Goal: Browse casually

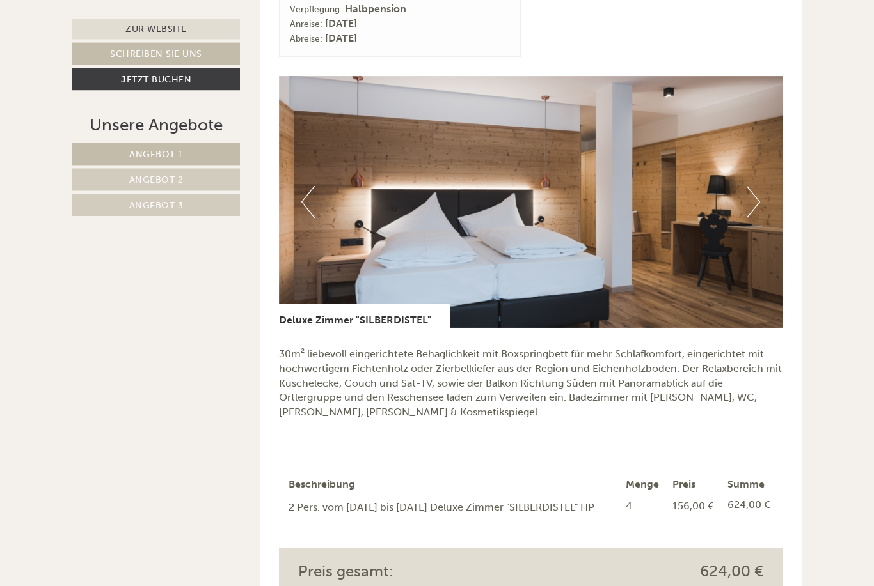
scroll to position [1459, 0]
click at [308, 193] on button "Previous" at bounding box center [307, 202] width 13 height 32
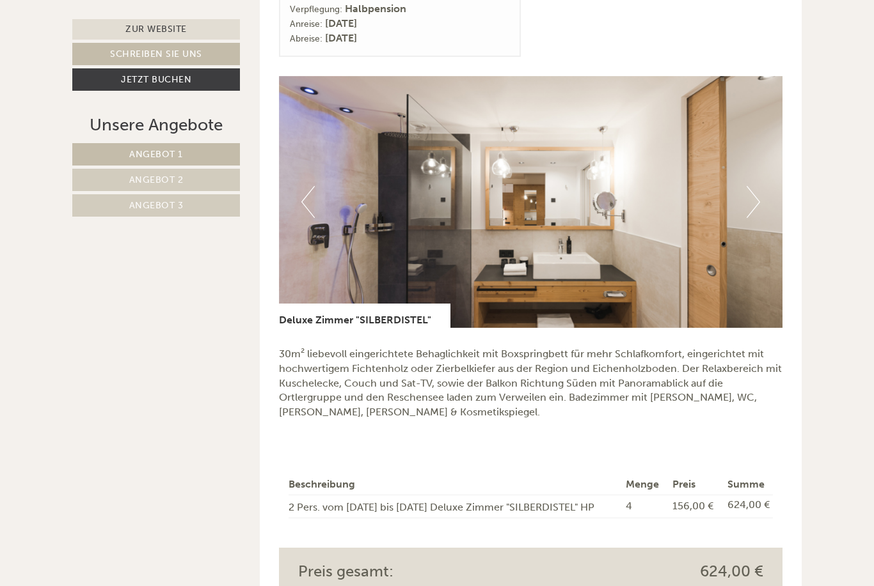
click at [299, 201] on img at bounding box center [531, 202] width 504 height 252
click at [304, 193] on button "Previous" at bounding box center [307, 202] width 13 height 32
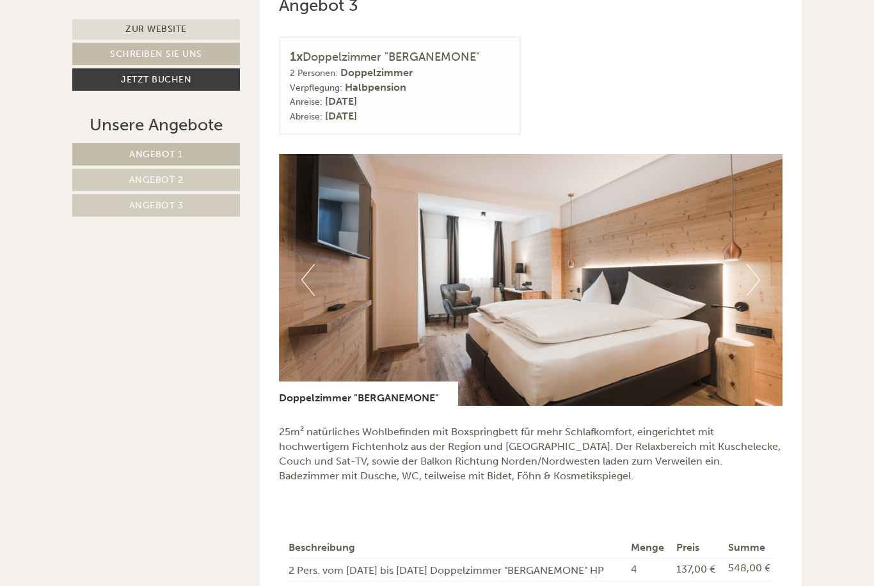
scroll to position [2201, 0]
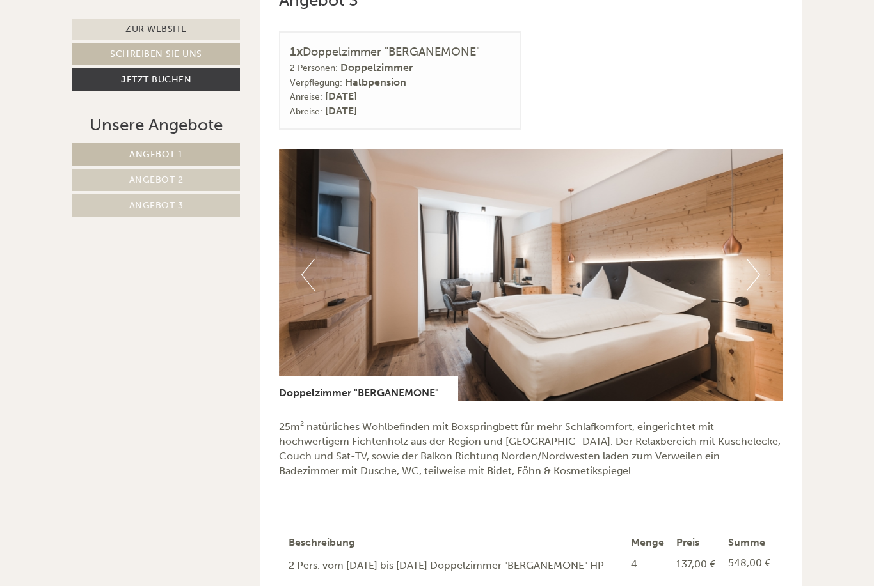
click at [303, 259] on button "Previous" at bounding box center [307, 275] width 13 height 32
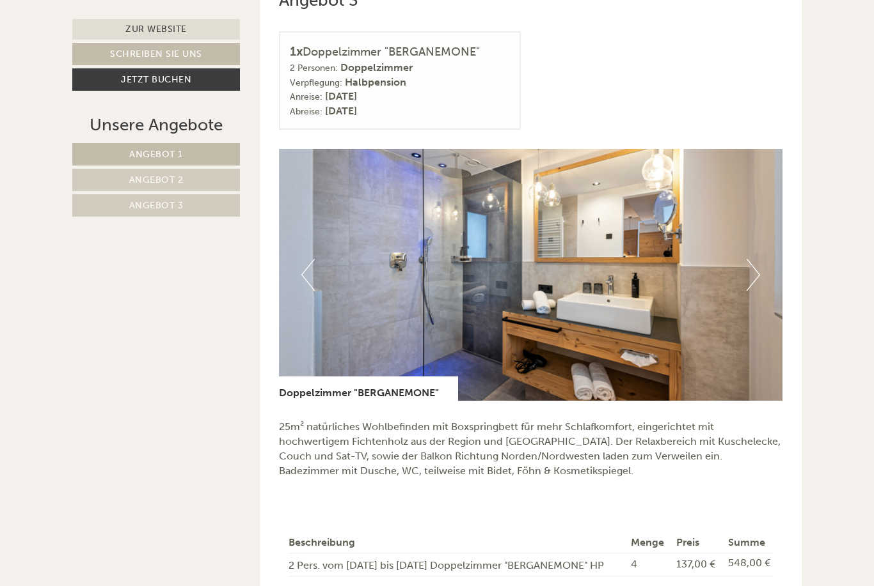
click at [299, 265] on img at bounding box center [531, 275] width 504 height 252
click at [294, 263] on img at bounding box center [531, 275] width 504 height 252
click at [303, 261] on button "Previous" at bounding box center [307, 275] width 13 height 32
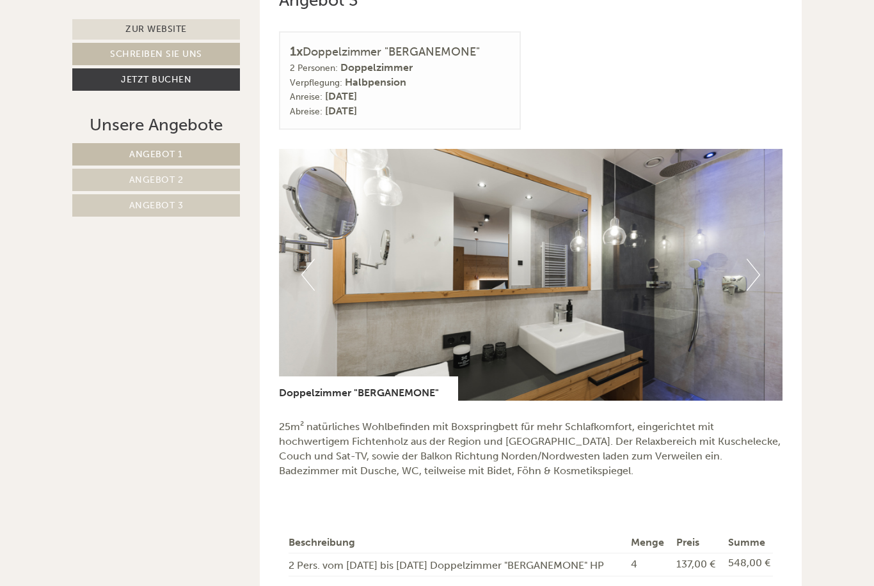
click at [302, 268] on button "Previous" at bounding box center [307, 275] width 13 height 32
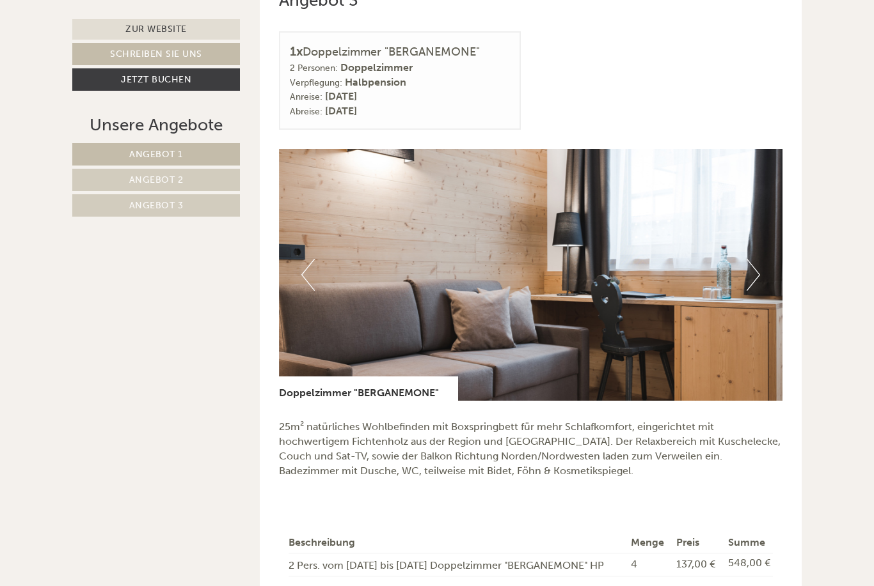
click at [297, 269] on img at bounding box center [531, 275] width 504 height 252
click at [303, 267] on button "Previous" at bounding box center [307, 275] width 13 height 32
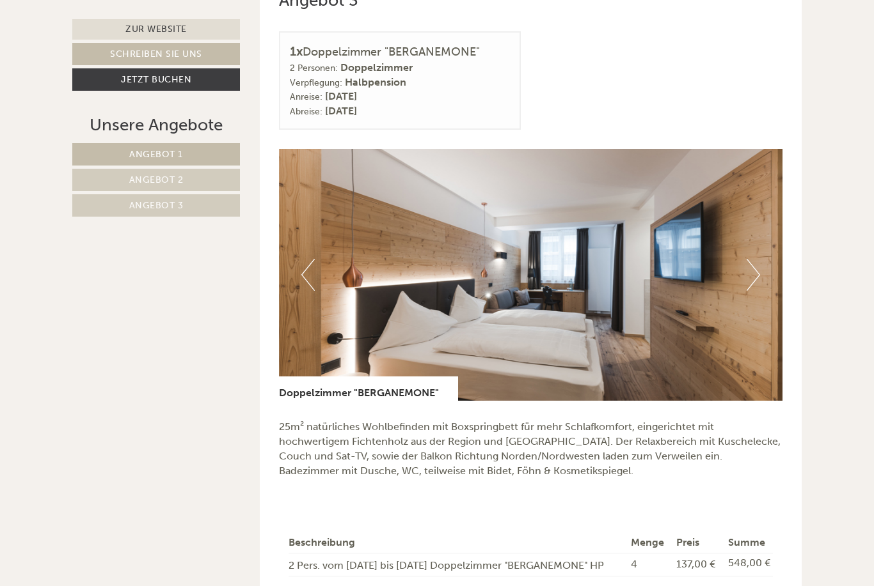
click at [304, 275] on img at bounding box center [531, 275] width 504 height 252
click at [295, 276] on img at bounding box center [531, 275] width 504 height 252
click at [314, 277] on img at bounding box center [531, 275] width 504 height 252
click at [313, 275] on img at bounding box center [531, 275] width 504 height 252
click at [304, 267] on button "Previous" at bounding box center [307, 275] width 13 height 32
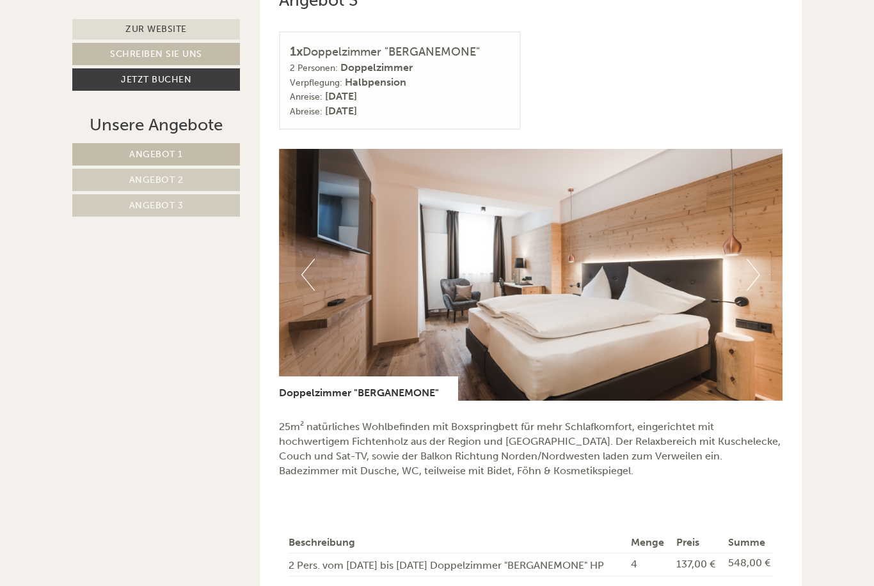
click at [302, 263] on button "Previous" at bounding box center [307, 275] width 13 height 32
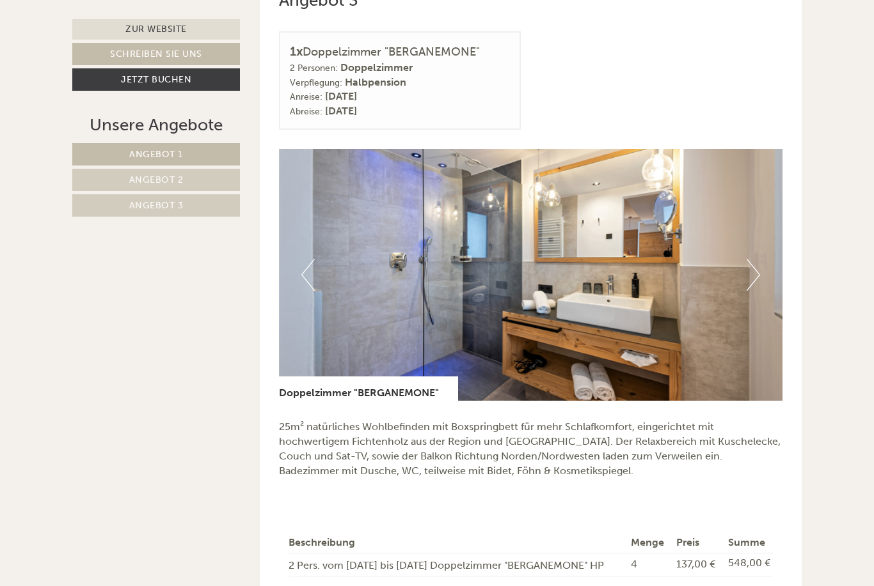
click at [301, 272] on button "Previous" at bounding box center [307, 275] width 13 height 32
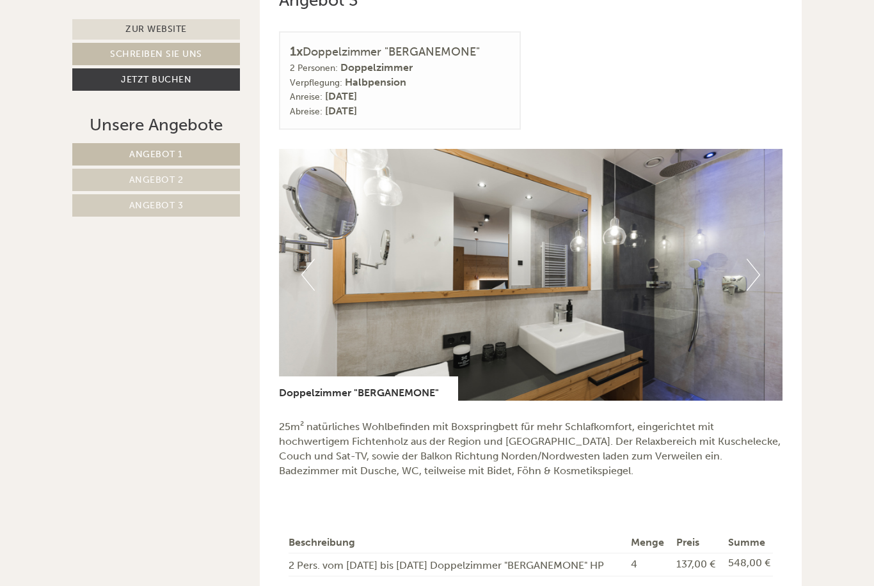
click at [304, 268] on button "Previous" at bounding box center [307, 275] width 13 height 32
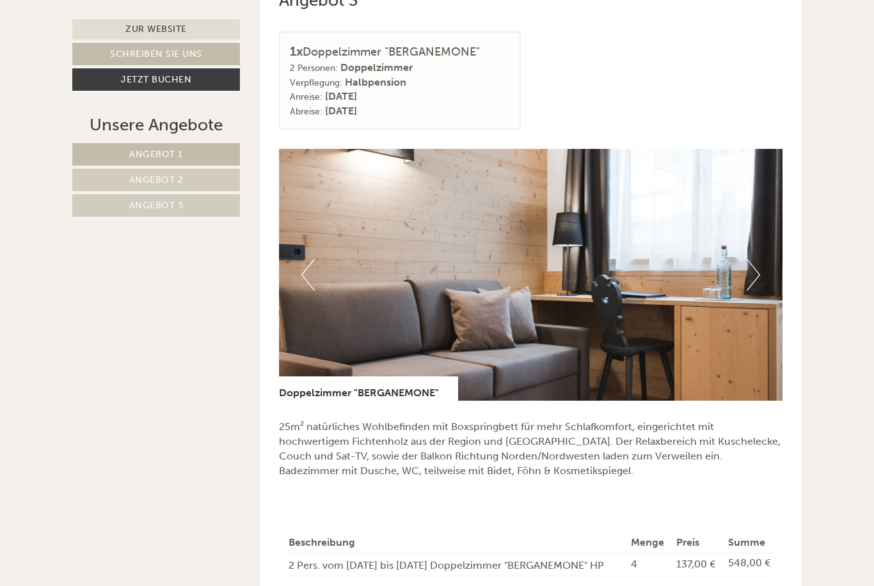
click at [308, 272] on button "Previous" at bounding box center [307, 275] width 13 height 32
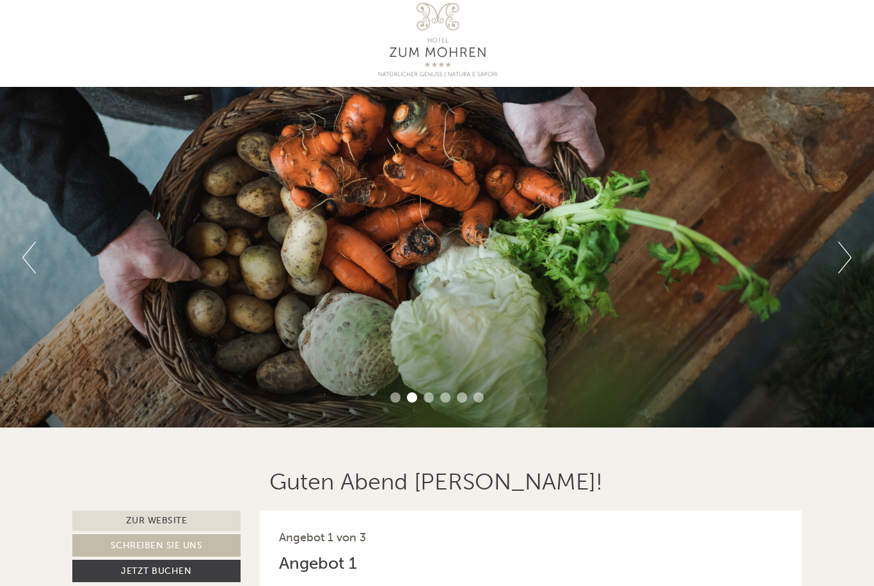
scroll to position [0, 0]
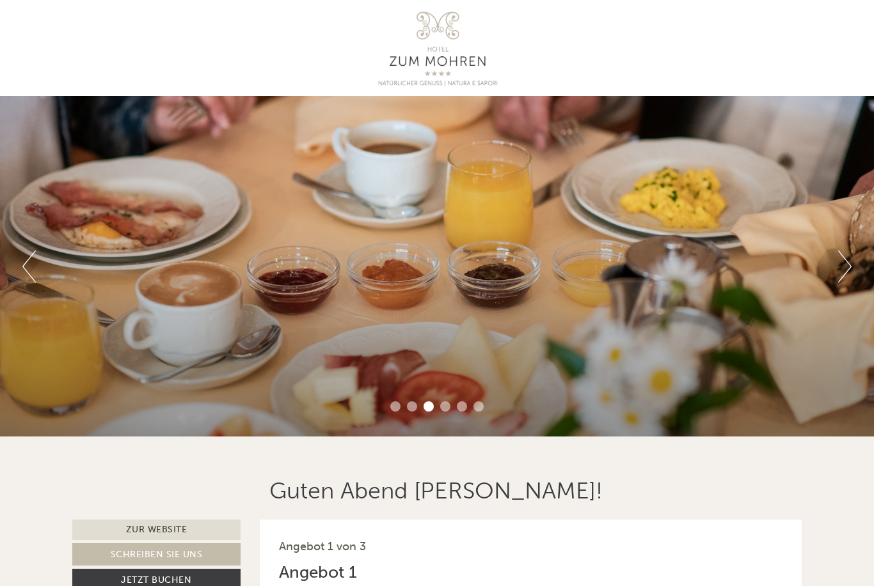
click at [35, 275] on button "Previous" at bounding box center [28, 267] width 13 height 32
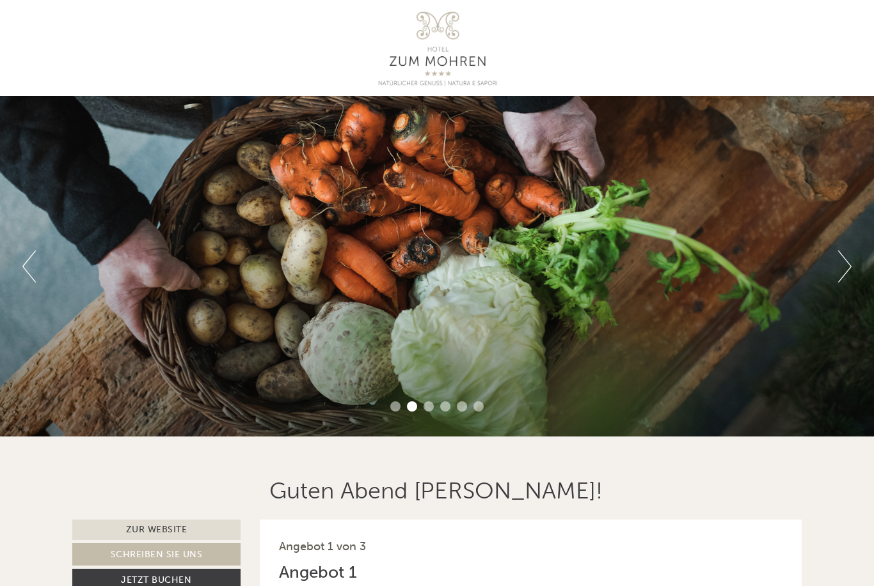
click at [58, 273] on div "Previous Next 1 2 3 4 5 6" at bounding box center [437, 266] width 874 height 341
click at [43, 269] on div "Previous Next 1 2 3 4 5 6" at bounding box center [437, 266] width 874 height 341
click at [35, 260] on button "Previous" at bounding box center [28, 267] width 13 height 32
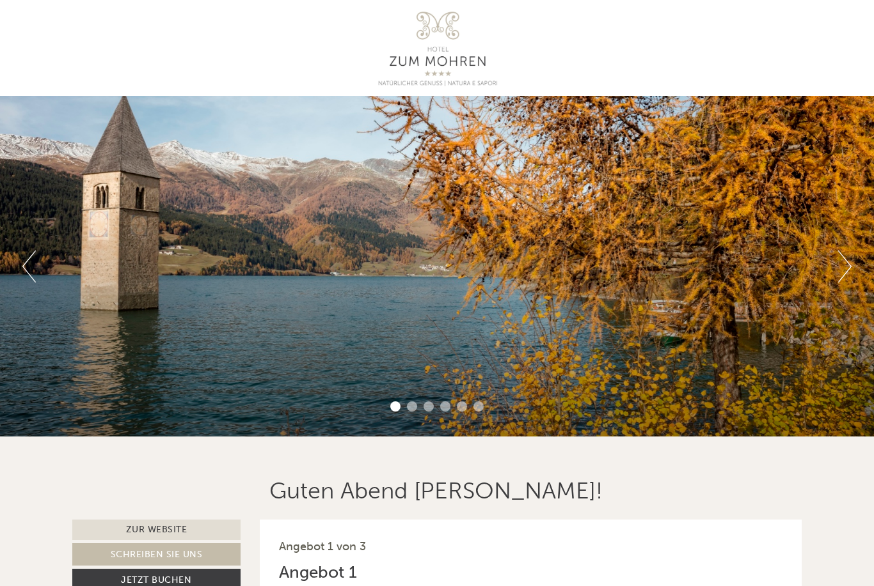
click at [29, 268] on button "Previous" at bounding box center [28, 267] width 13 height 32
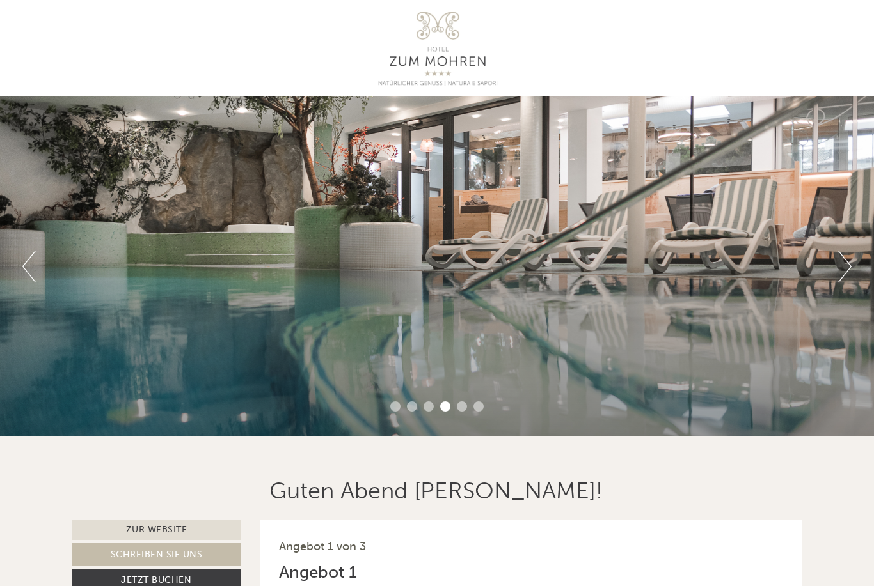
click at [35, 274] on button "Previous" at bounding box center [28, 267] width 13 height 32
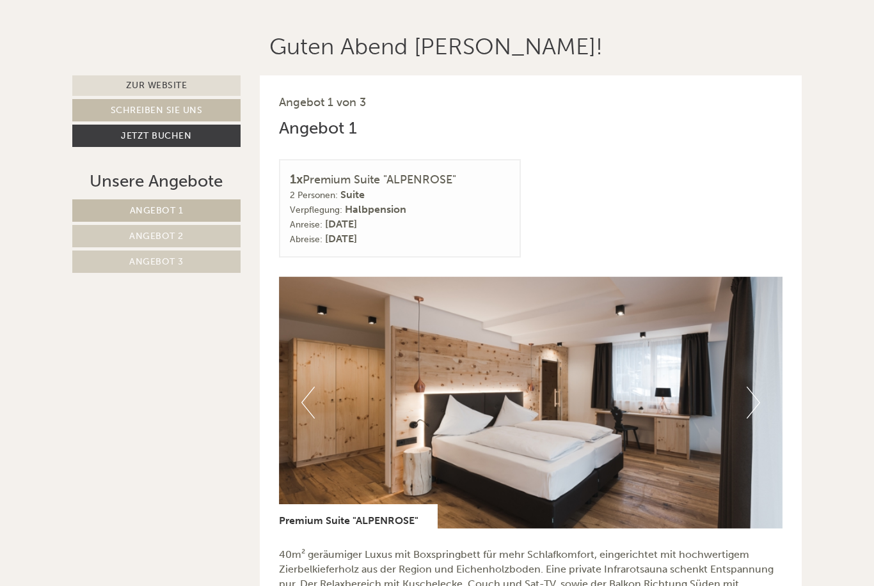
scroll to position [446, 0]
